Goal: Check status: Check status

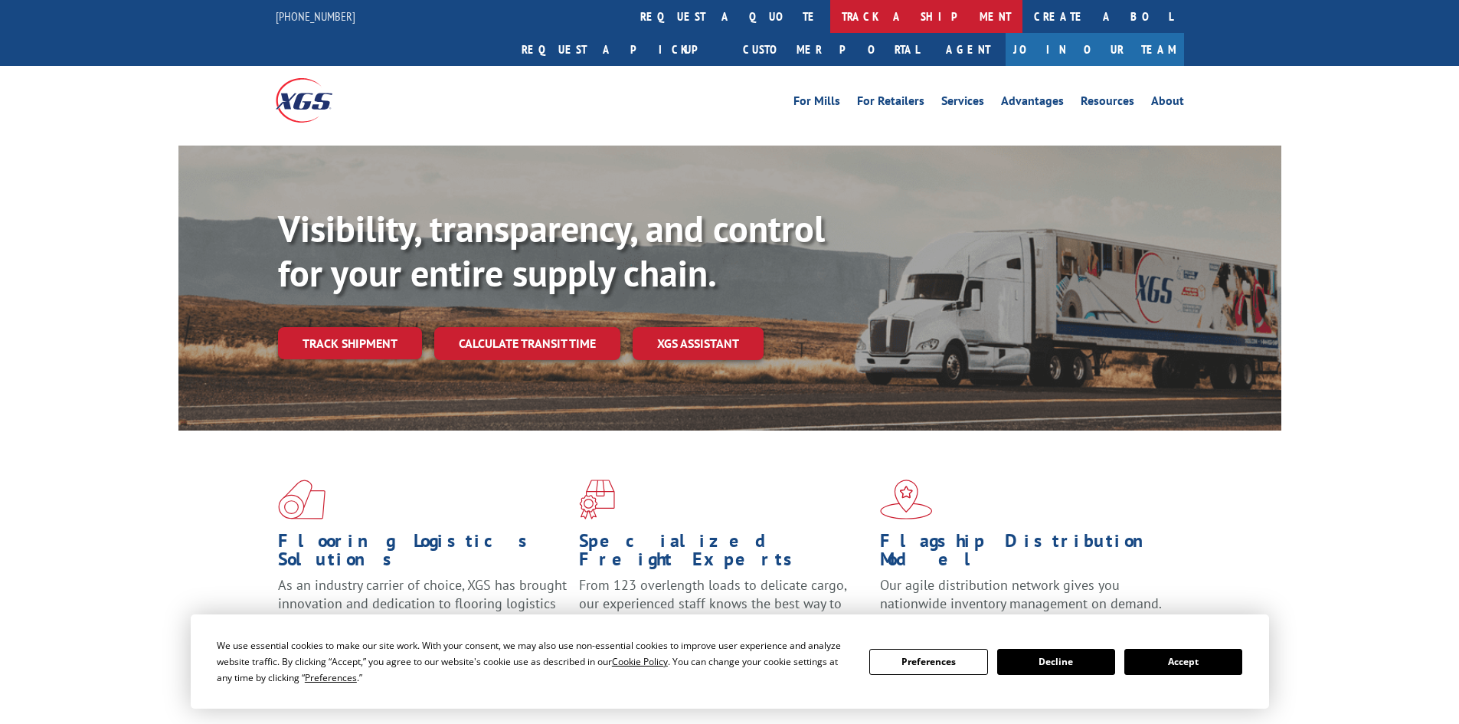
click at [830, 15] on link "track a shipment" at bounding box center [926, 16] width 192 height 33
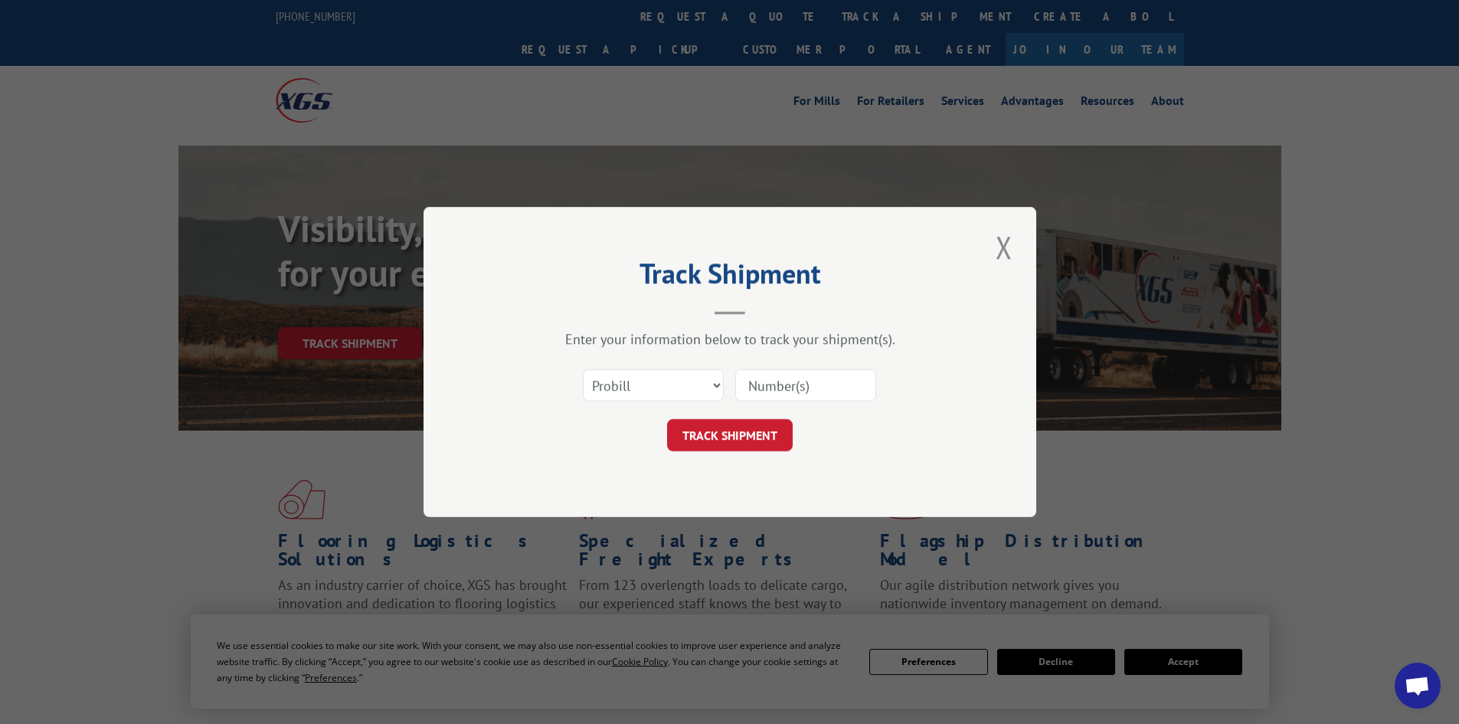
click at [775, 389] on input at bounding box center [805, 385] width 141 height 32
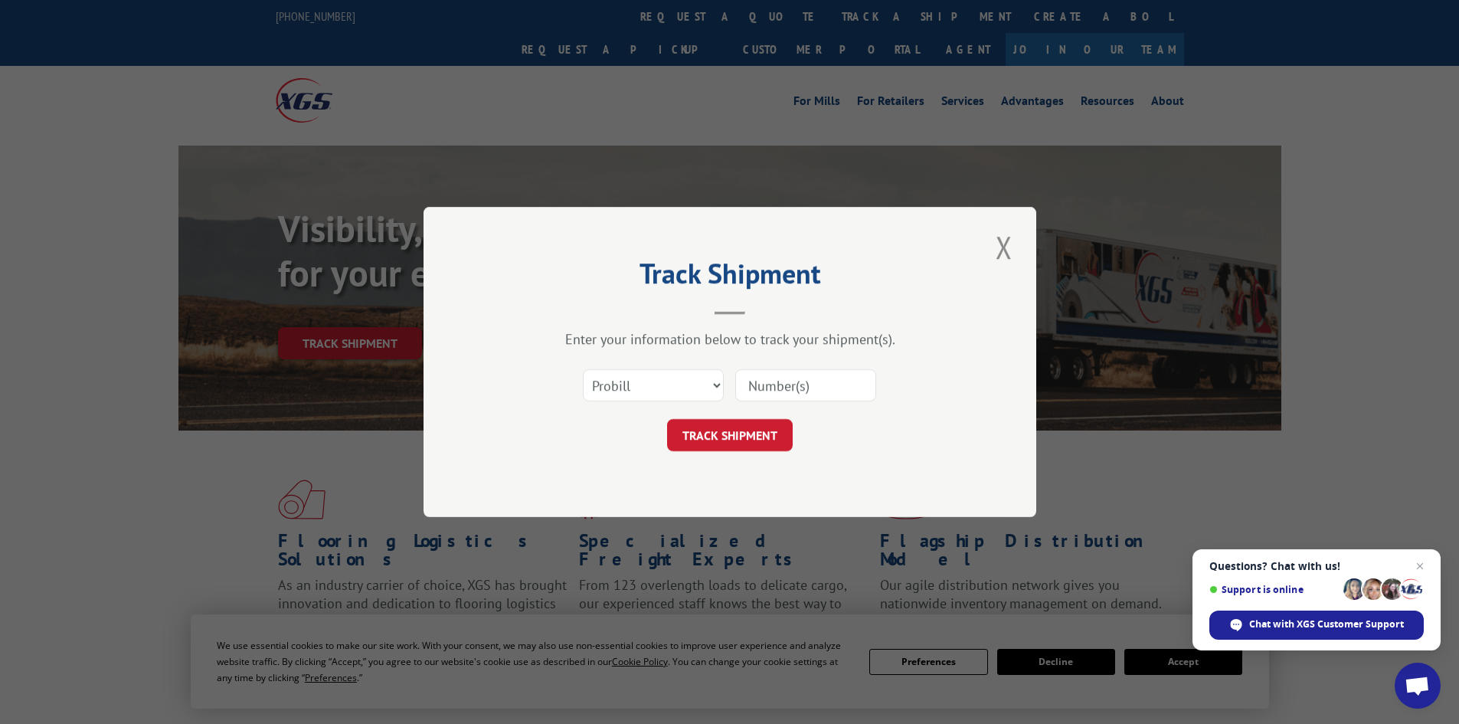
paste input "17514304"
type input "17514304"
click at [753, 427] on button "TRACK SHIPMENT" at bounding box center [730, 435] width 126 height 32
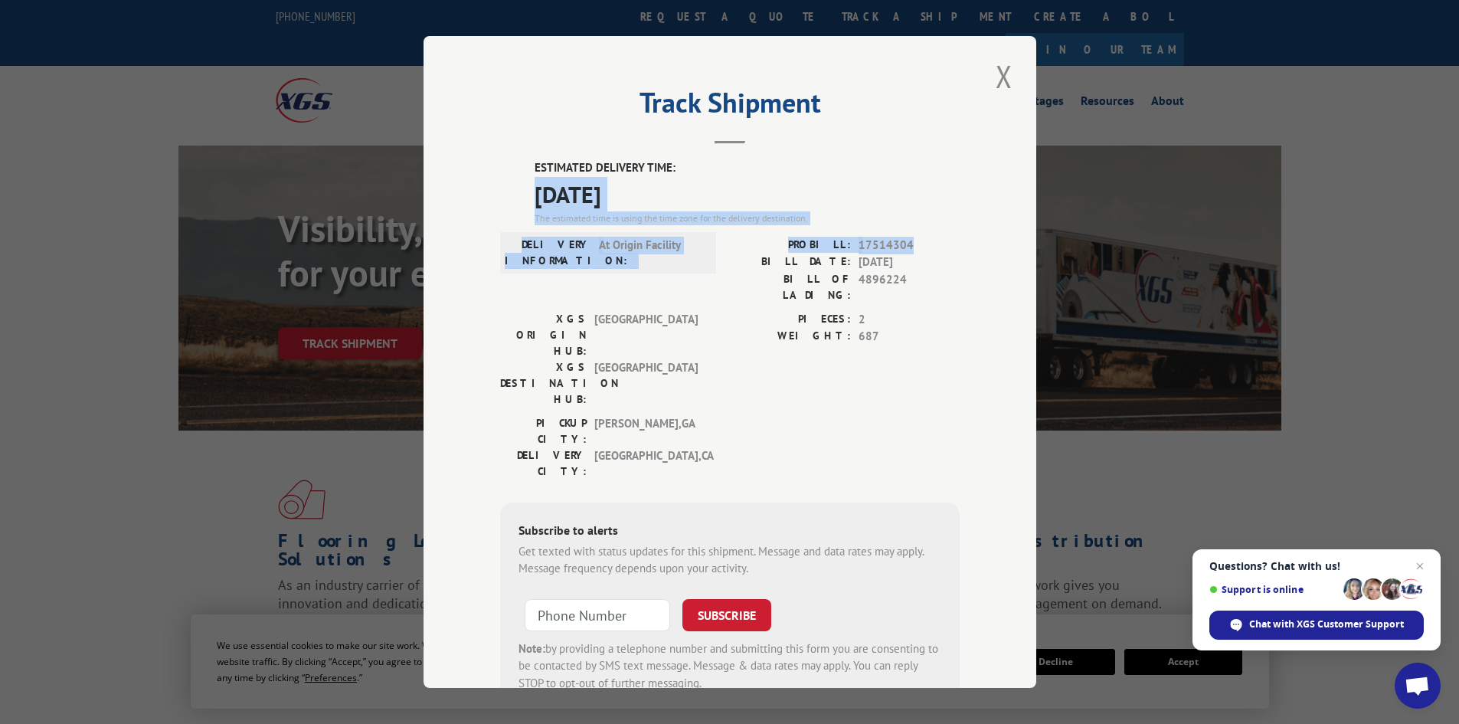
drag, startPoint x: 910, startPoint y: 239, endPoint x: 509, endPoint y: 185, distance: 404.1
click at [509, 185] on div "ESTIMATED DELIVERY TIME: [DATE] The estimated time is using the time zone for t…" at bounding box center [729, 434] width 459 height 551
copy div "[DATE] The estimated time is using the time zone for the delivery destination. …"
